Goal: Task Accomplishment & Management: Complete application form

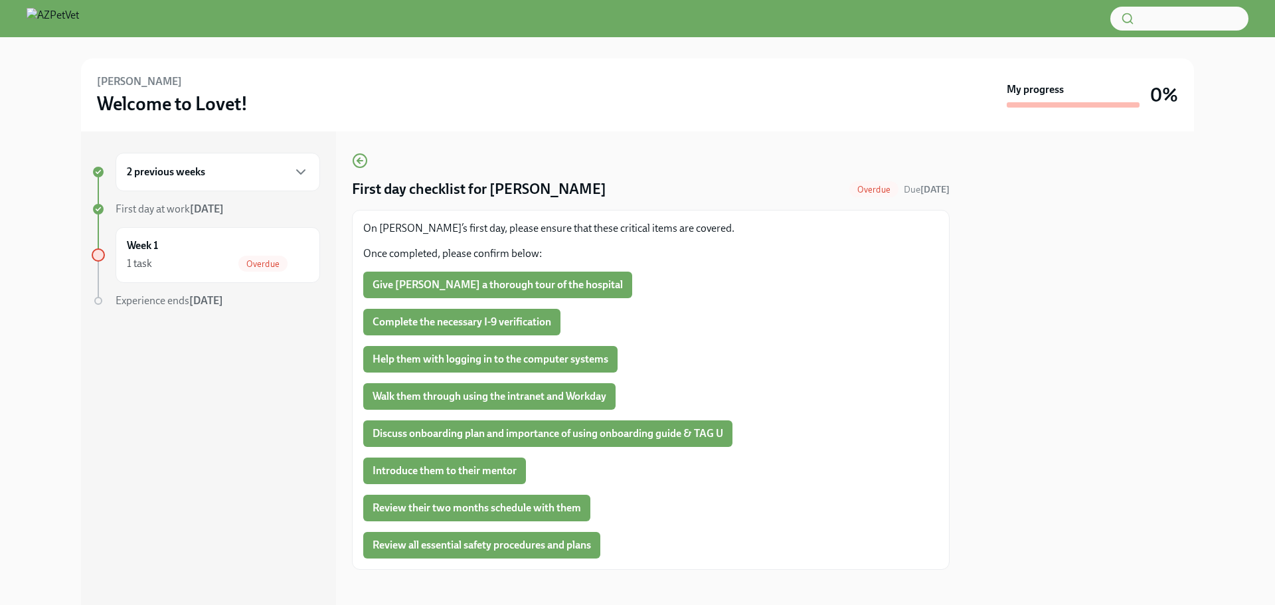
scroll to position [7, 0]
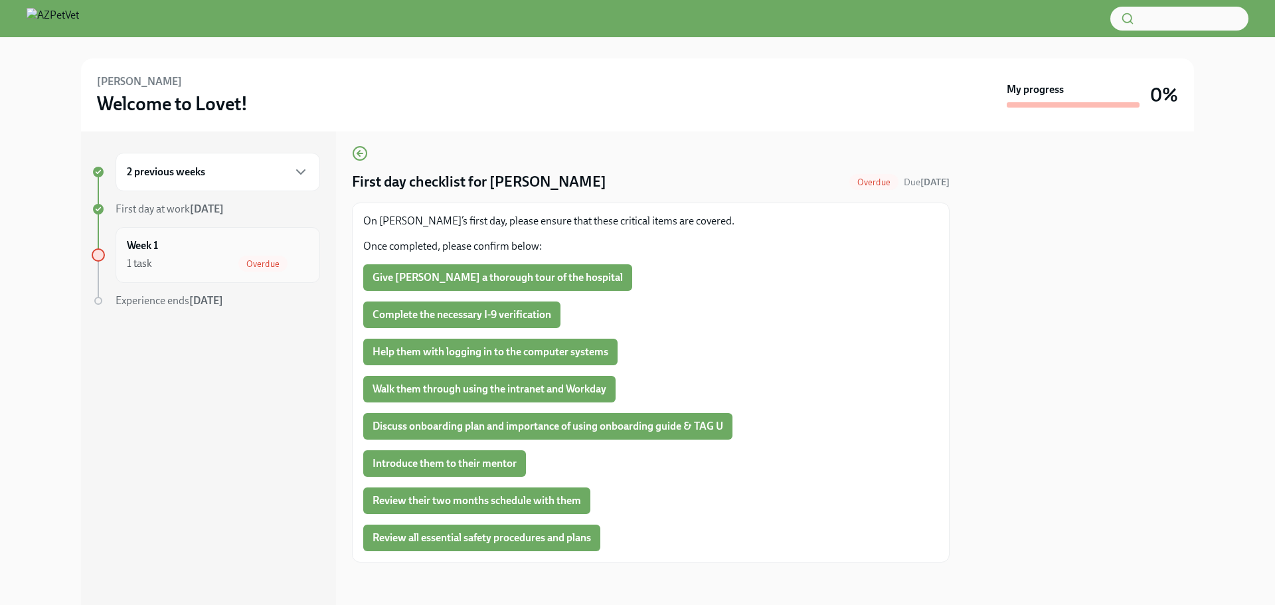
click at [267, 259] on span "Overdue" at bounding box center [262, 264] width 49 height 10
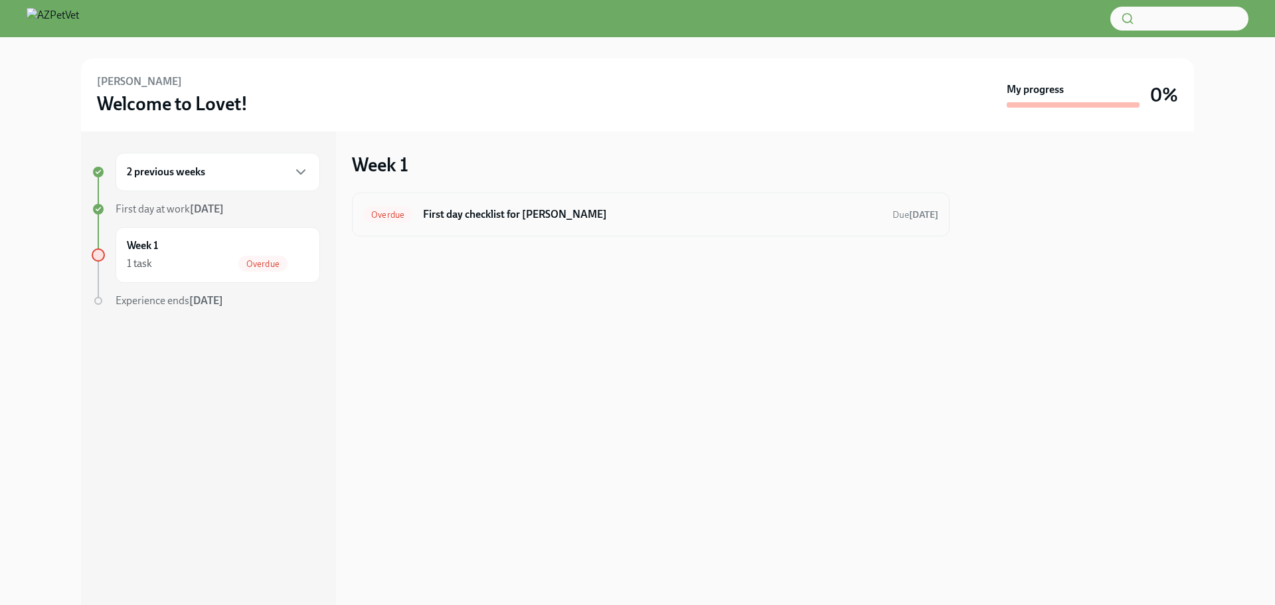
click at [394, 209] on div "Overdue" at bounding box center [387, 215] width 49 height 16
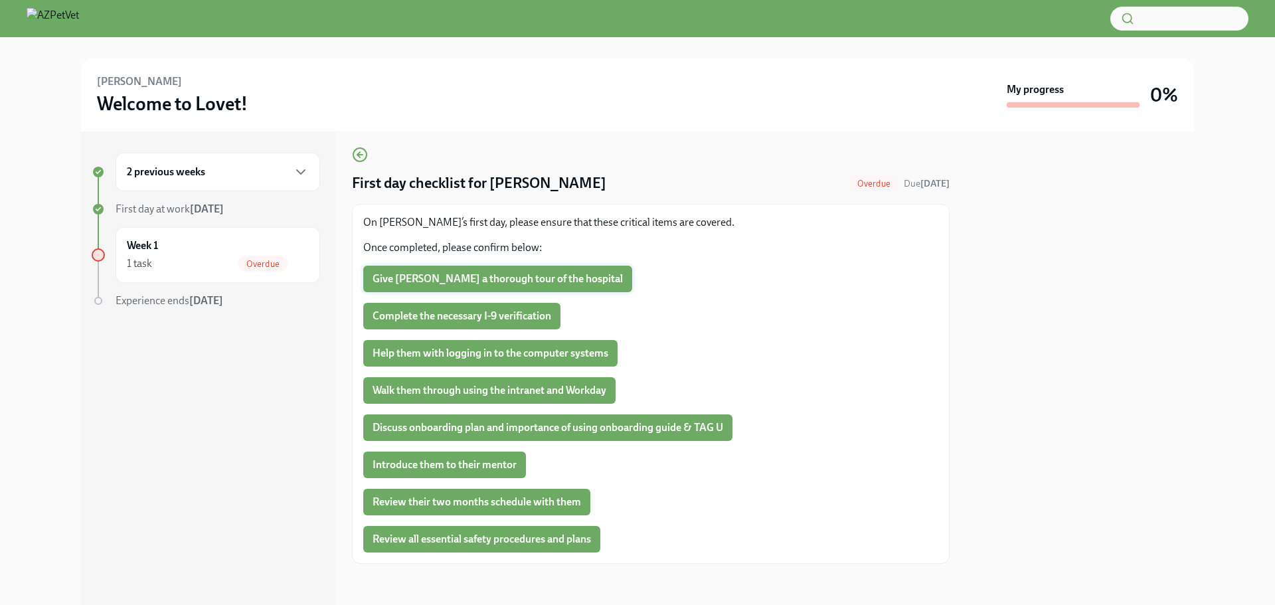
scroll to position [7, 0]
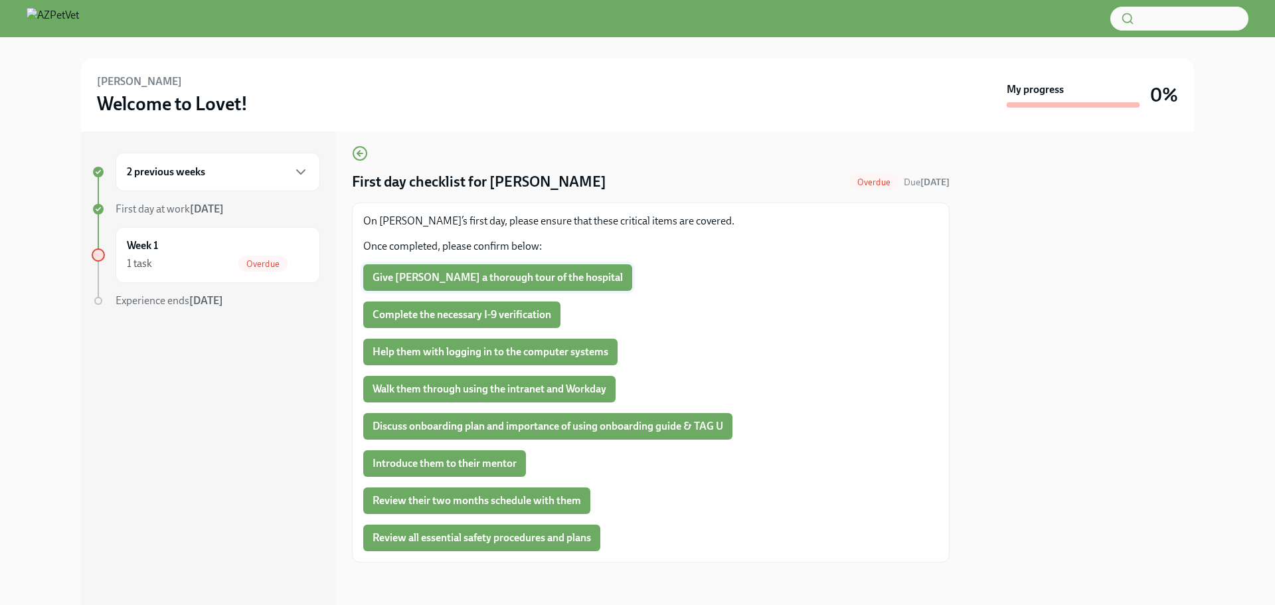
click at [465, 277] on span "Give [PERSON_NAME] a thorough tour of the hospital" at bounding box center [498, 277] width 250 height 13
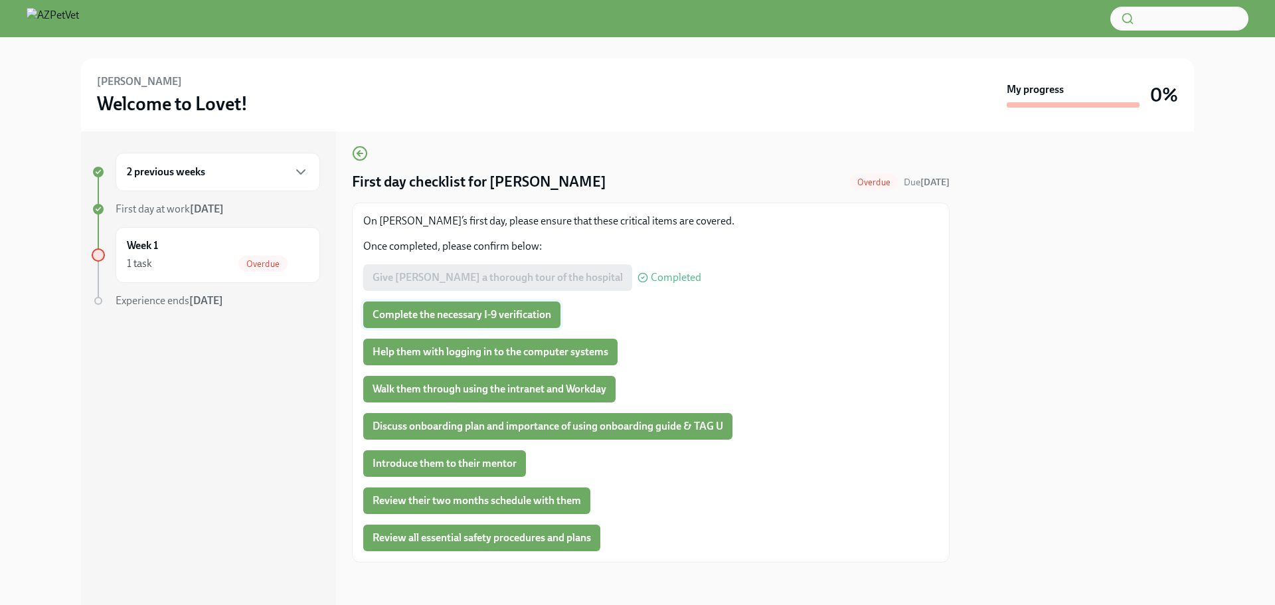
click at [450, 315] on span "Complete the necessary I-9 verification" at bounding box center [462, 314] width 179 height 13
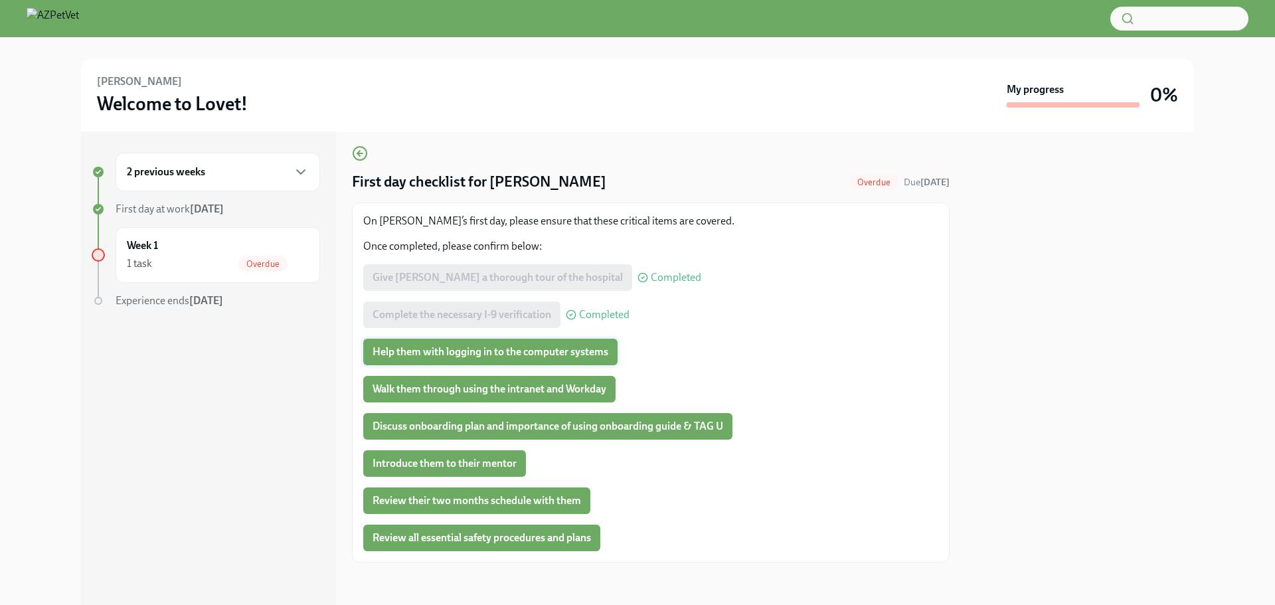
click at [451, 351] on span "Help them with logging in to the computer systems" at bounding box center [491, 351] width 236 height 13
click at [442, 386] on span "Walk them through using the intranet and Workday" at bounding box center [490, 388] width 234 height 13
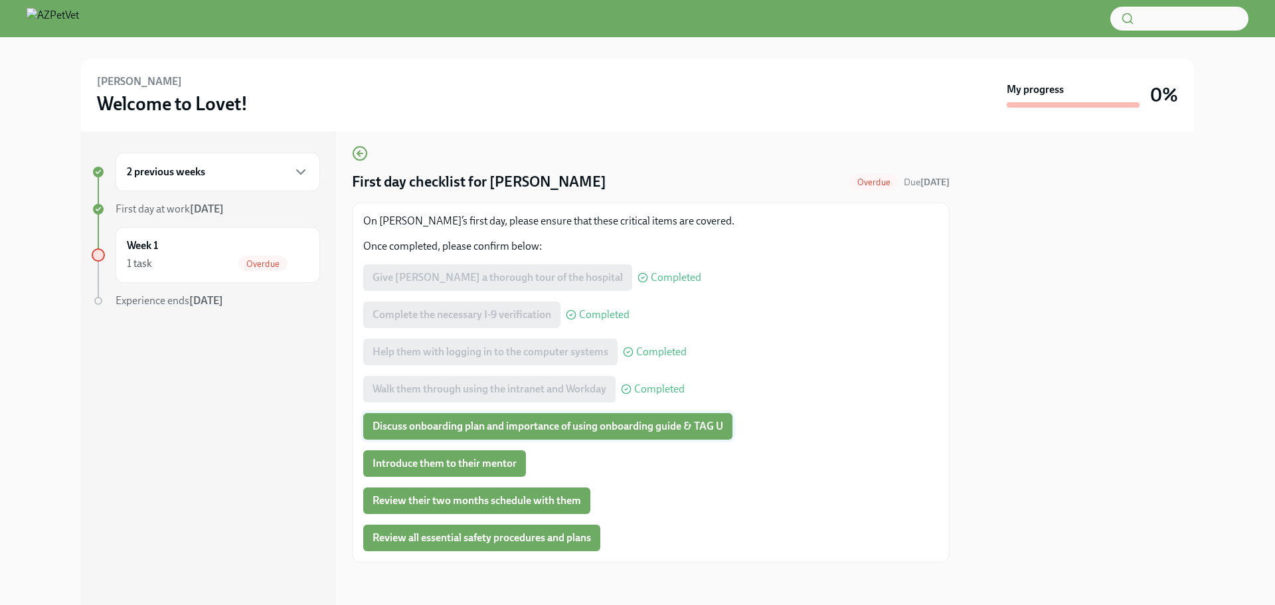
click at [426, 422] on span "Discuss onboarding plan and importance of using onboarding guide & TAG U" at bounding box center [548, 426] width 351 height 13
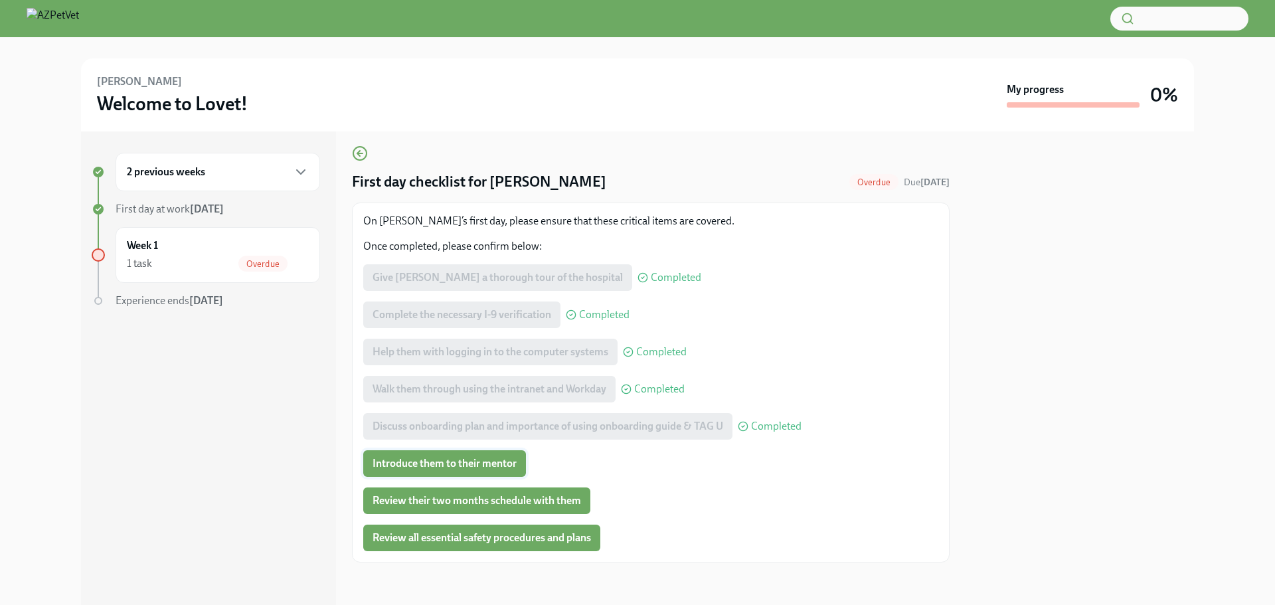
click at [424, 463] on span "Introduce them to their mentor" at bounding box center [445, 463] width 144 height 13
click at [428, 502] on span "Review their two months schedule with them" at bounding box center [477, 500] width 209 height 13
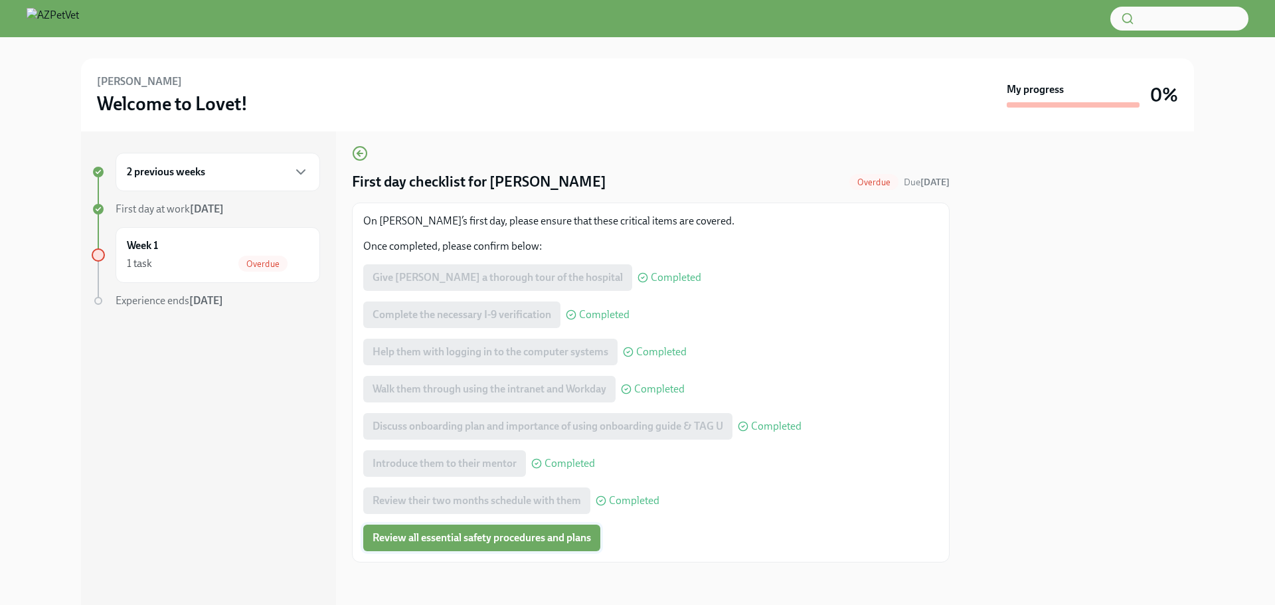
click at [430, 532] on span "Review all essential safety procedures and plans" at bounding box center [482, 537] width 218 height 13
